Goal: Information Seeking & Learning: Learn about a topic

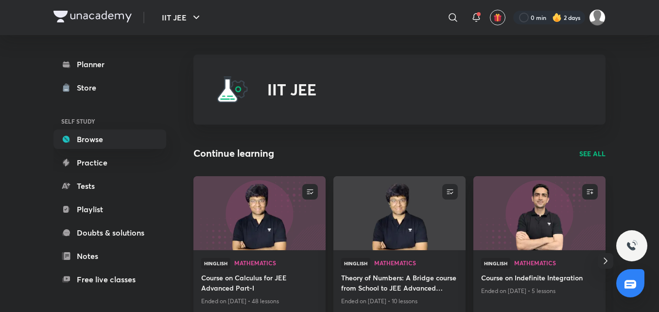
click at [264, 268] on div "Hinglish Mathematics" at bounding box center [259, 265] width 117 height 15
click at [241, 282] on h4 "Course on Calculus for JEE Advanced Part-I" at bounding box center [259, 283] width 117 height 22
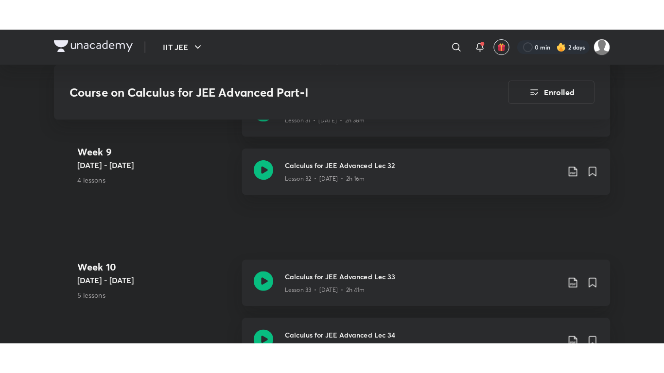
scroll to position [2862, 0]
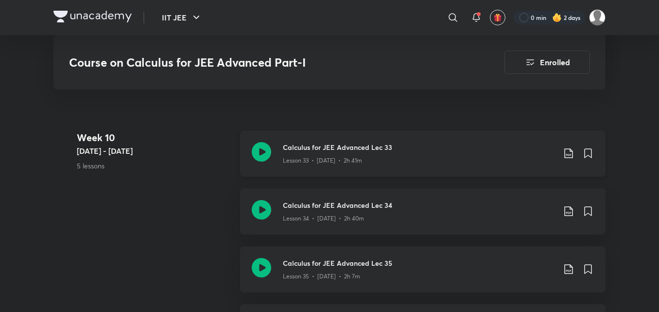
click at [296, 158] on p "Lesson 33 • [DATE] • 2h 41m" at bounding box center [322, 160] width 79 height 9
